Goal: Navigation & Orientation: Find specific page/section

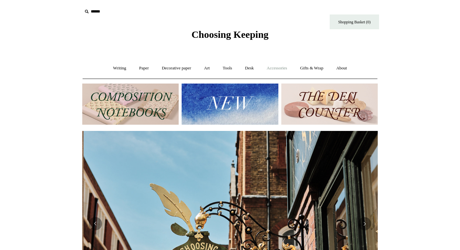
scroll to position [0, 295]
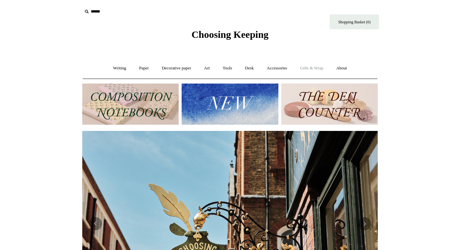
click at [309, 66] on link "Gifts & Wrap +" at bounding box center [311, 68] width 35 height 17
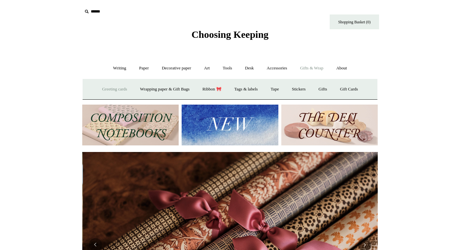
scroll to position [0, 591]
click at [110, 84] on link "Greeting cards +" at bounding box center [114, 89] width 37 height 17
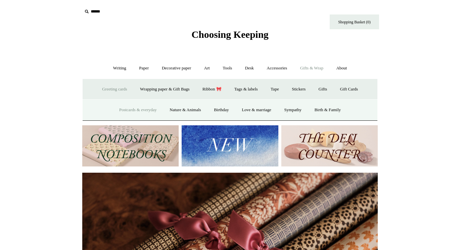
scroll to position [0, 442]
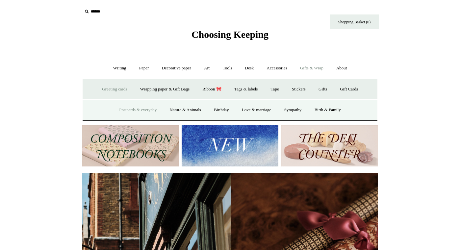
click at [128, 106] on link "Postcards & everyday" at bounding box center [137, 109] width 49 height 17
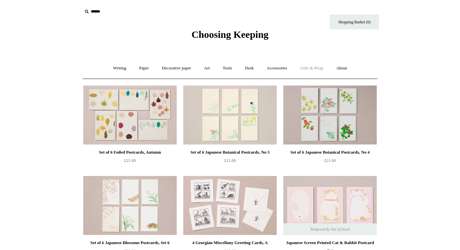
click at [316, 68] on link "Gifts & Wrap +" at bounding box center [311, 68] width 35 height 17
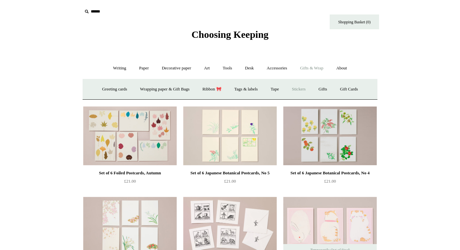
click at [305, 87] on link "Stickers" at bounding box center [299, 89] width 26 height 17
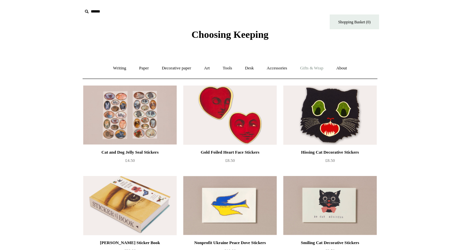
click at [318, 69] on link "Gifts & Wrap +" at bounding box center [311, 68] width 35 height 17
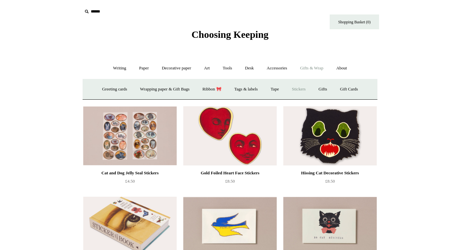
click at [312, 86] on link "Stickers" at bounding box center [299, 89] width 26 height 17
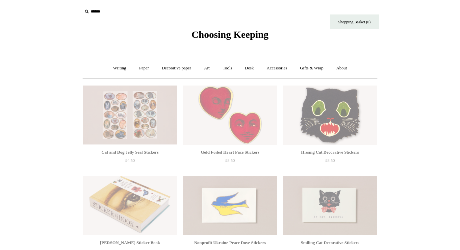
click at [325, 87] on img at bounding box center [329, 115] width 93 height 59
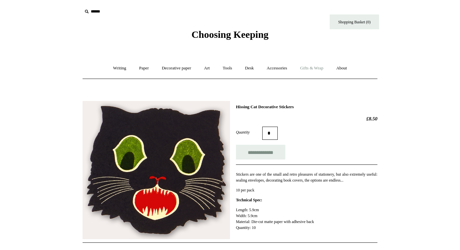
click at [321, 67] on link "Gifts & Wrap +" at bounding box center [311, 68] width 35 height 17
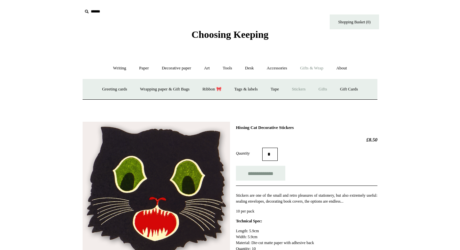
click at [328, 89] on link "Gifts +" at bounding box center [323, 89] width 20 height 17
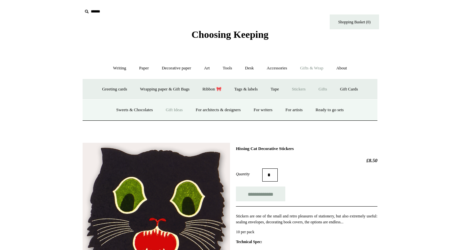
click at [171, 108] on link "Gift Ideas" at bounding box center [174, 109] width 29 height 17
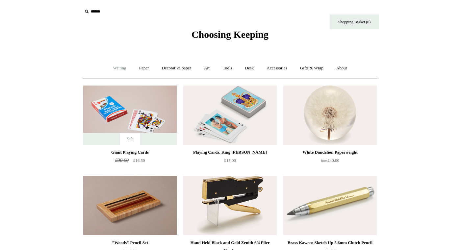
click at [117, 67] on link "Writing +" at bounding box center [119, 68] width 25 height 17
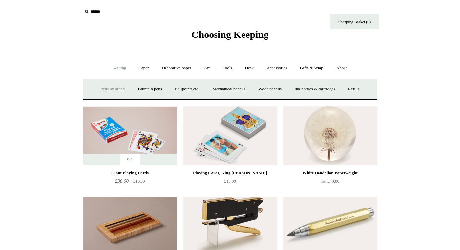
click at [110, 86] on link "Pens by brand +" at bounding box center [113, 89] width 36 height 17
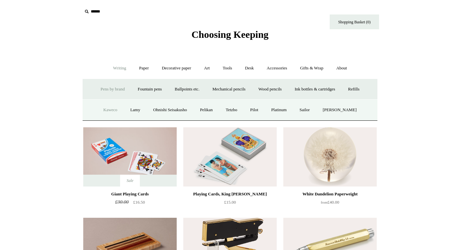
click at [110, 111] on link "Kaweco" at bounding box center [110, 109] width 26 height 17
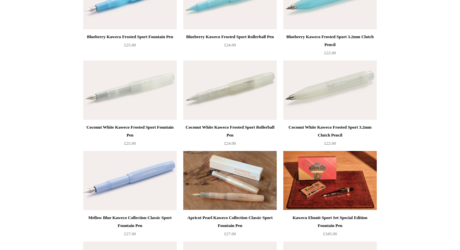
scroll to position [1471, 0]
